Goal: Connect with others: Connect with others

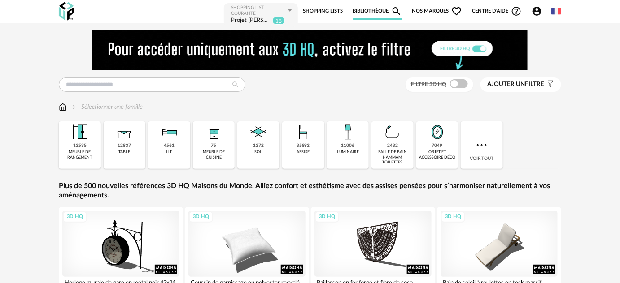
click at [293, 8] on icon at bounding box center [289, 10] width 11 height 14
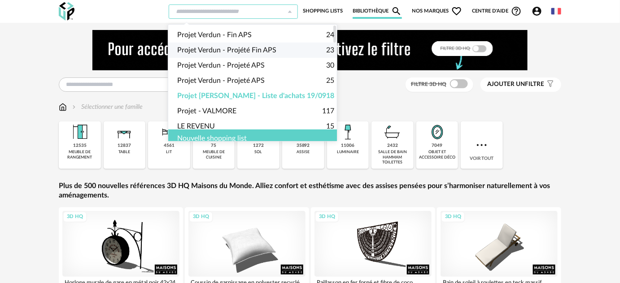
click at [245, 49] on span "Projet Verdun - Projété Fin APS" at bounding box center [226, 50] width 99 height 15
type input "**********"
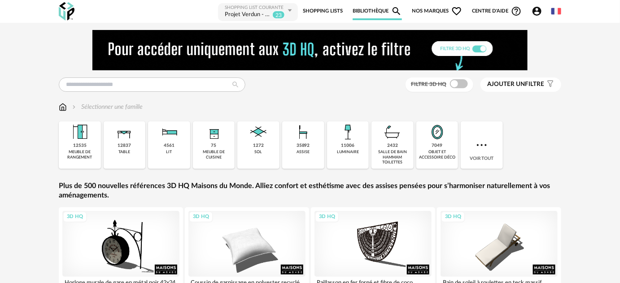
click at [245, 13] on div "Projet Verdun - Projété Fin APS" at bounding box center [247, 15] width 45 height 9
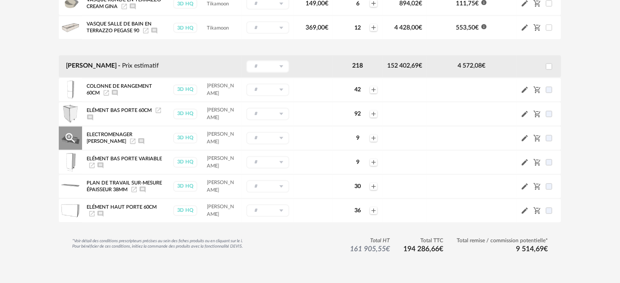
scroll to position [552, 0]
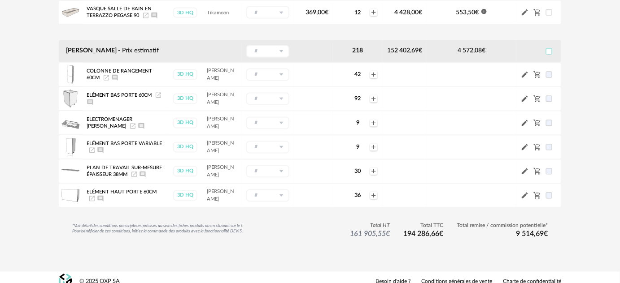
click at [550, 48] on span at bounding box center [549, 51] width 6 height 6
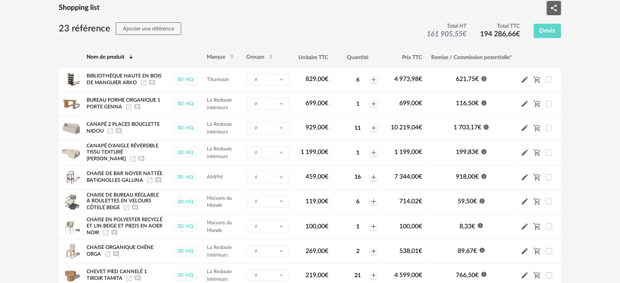
scroll to position [62, 0]
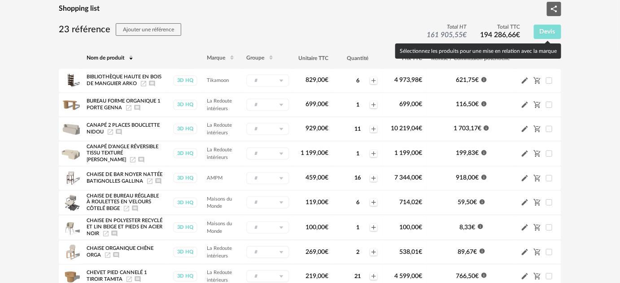
click at [543, 36] on button "Devis" at bounding box center [548, 32] width 28 height 14
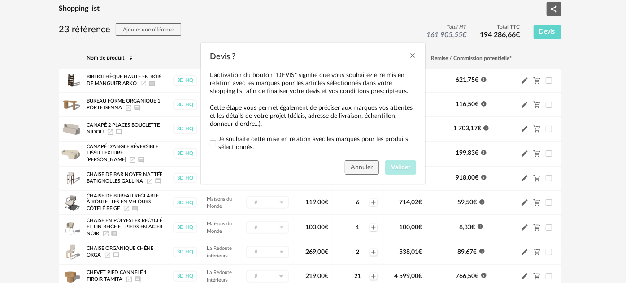
click at [230, 145] on span "Je souhaite cette mise en relation avec les marques pour les produits sélection…" at bounding box center [317, 143] width 198 height 16
click at [404, 162] on button "Valider" at bounding box center [400, 168] width 31 height 14
